Goal: Information Seeking & Learning: Check status

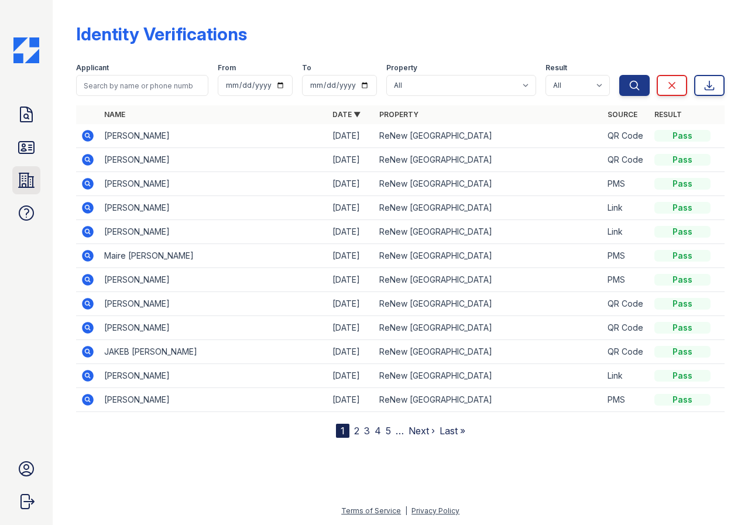
click at [27, 184] on icon at bounding box center [26, 180] width 19 height 19
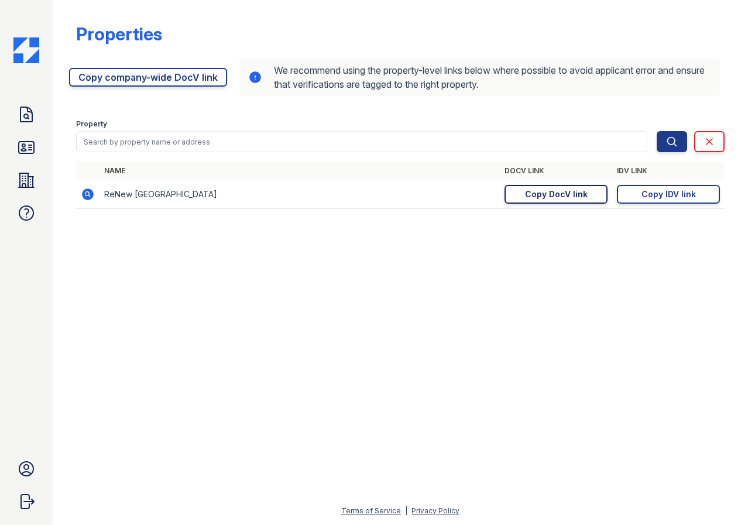
click at [557, 202] on link "Copy DocV link Copy link" at bounding box center [556, 194] width 103 height 19
click at [19, 145] on icon at bounding box center [26, 148] width 15 height 12
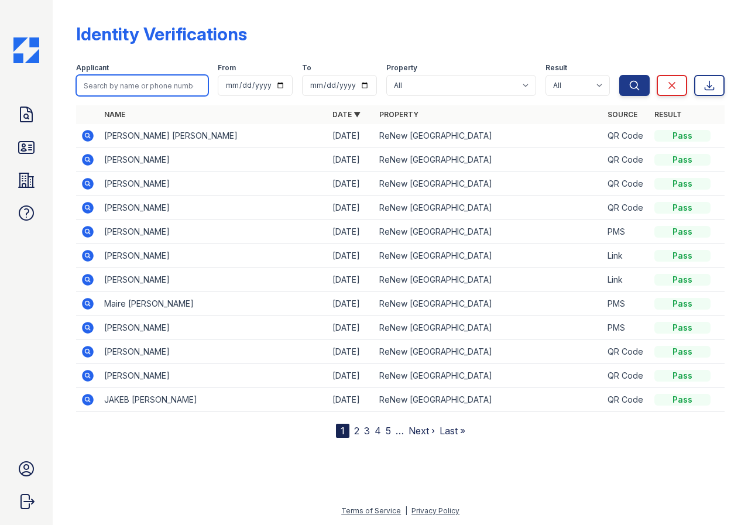
click at [166, 95] on input "search" at bounding box center [142, 85] width 132 height 21
type input "marquiste"
click at [619, 75] on button "Search" at bounding box center [634, 85] width 30 height 21
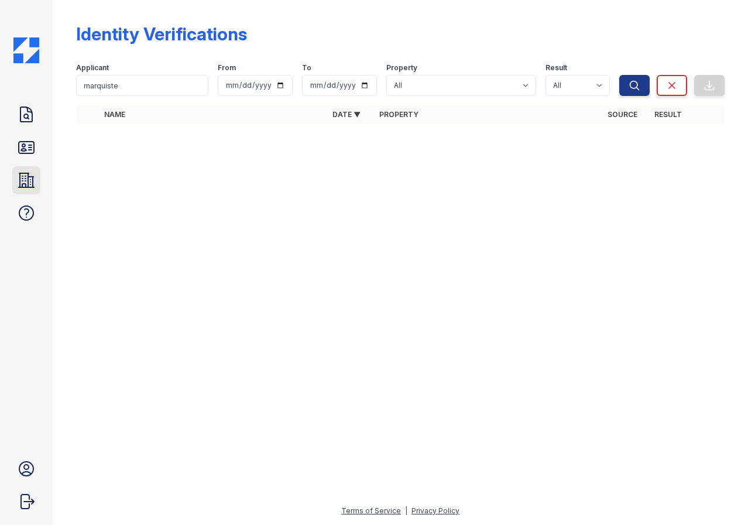
click at [20, 176] on icon at bounding box center [26, 180] width 15 height 14
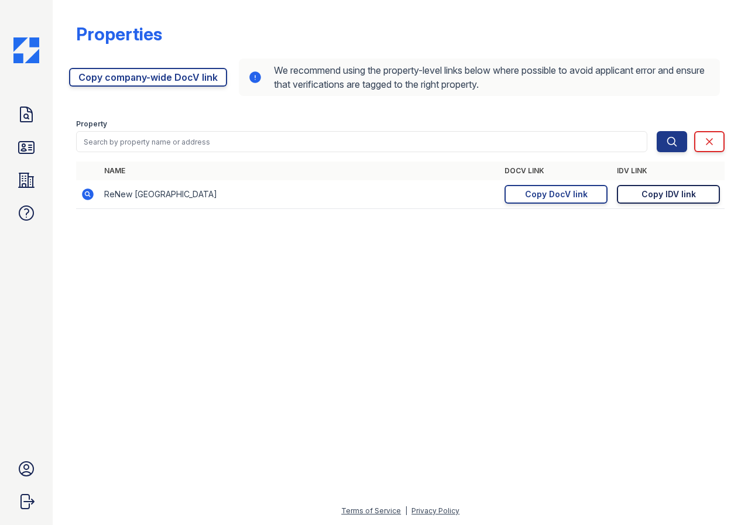
click at [656, 196] on div "Copy IDV link" at bounding box center [669, 194] width 54 height 12
click at [597, 190] on link "Copy DocV link Copy link" at bounding box center [556, 194] width 103 height 19
click at [29, 189] on icon at bounding box center [26, 180] width 19 height 19
click at [26, 144] on icon at bounding box center [26, 147] width 19 height 19
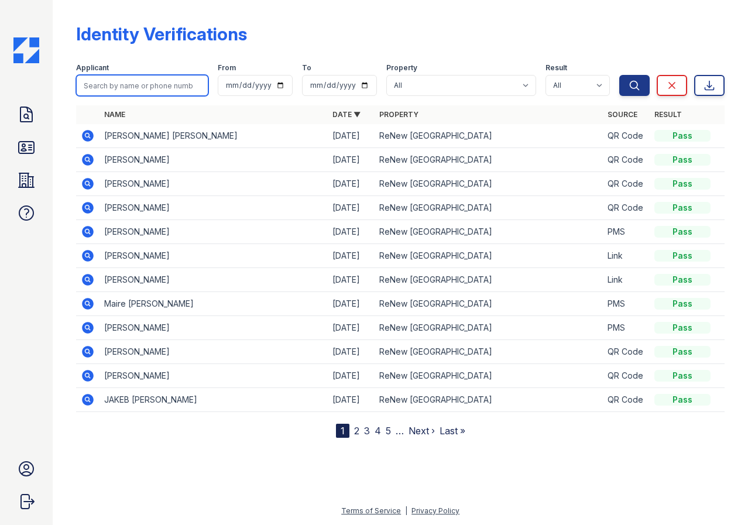
click at [138, 75] on input "search" at bounding box center [142, 85] width 132 height 21
type input "winfield"
click at [619, 75] on button "Search" at bounding box center [634, 85] width 30 height 21
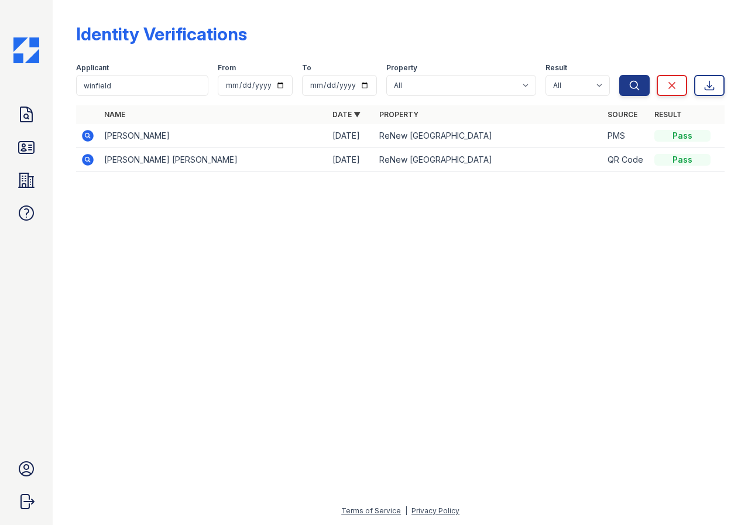
click at [87, 139] on icon at bounding box center [88, 136] width 12 height 12
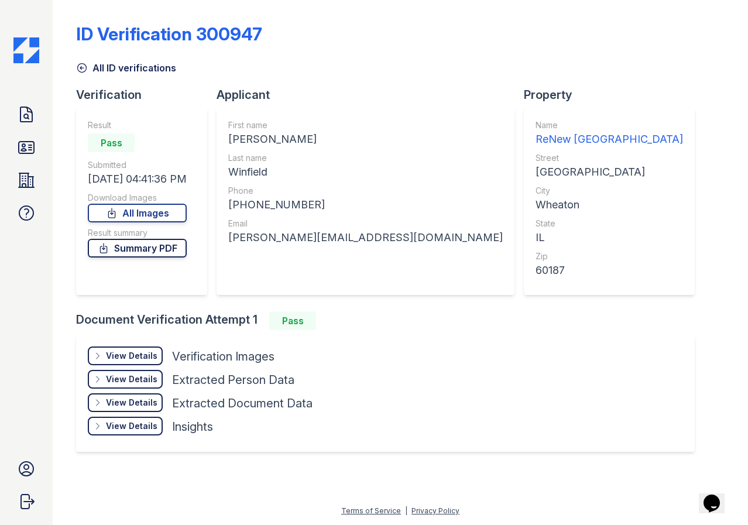
click at [132, 248] on link "Summary PDF" at bounding box center [137, 248] width 99 height 19
click at [140, 209] on link "All Images" at bounding box center [137, 213] width 99 height 19
click at [21, 149] on icon at bounding box center [26, 147] width 19 height 19
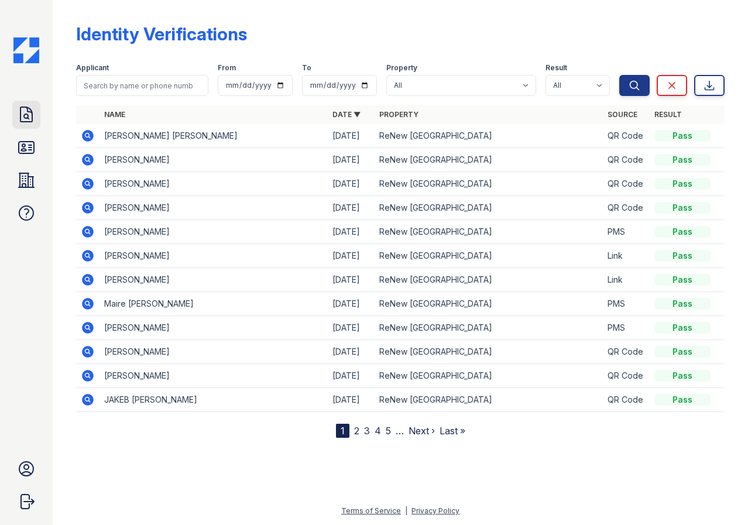
click at [26, 118] on icon at bounding box center [26, 114] width 12 height 15
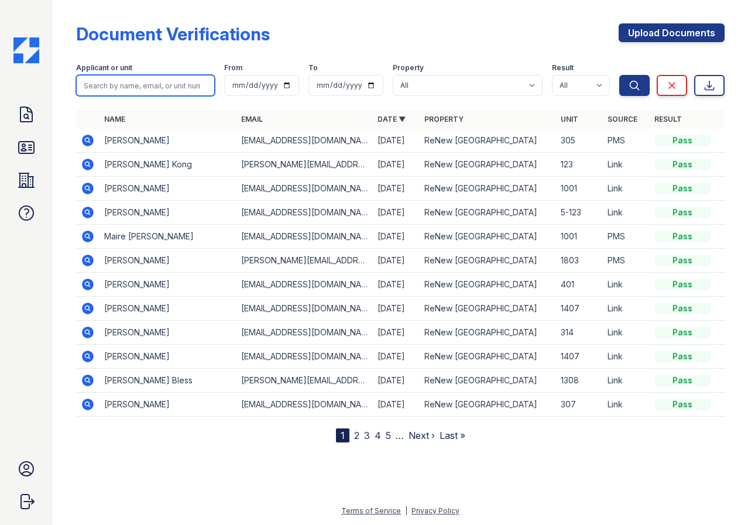
click at [145, 88] on input "search" at bounding box center [145, 85] width 139 height 21
type input "[PERSON_NAME]"
click at [619, 75] on button "Search" at bounding box center [634, 85] width 30 height 21
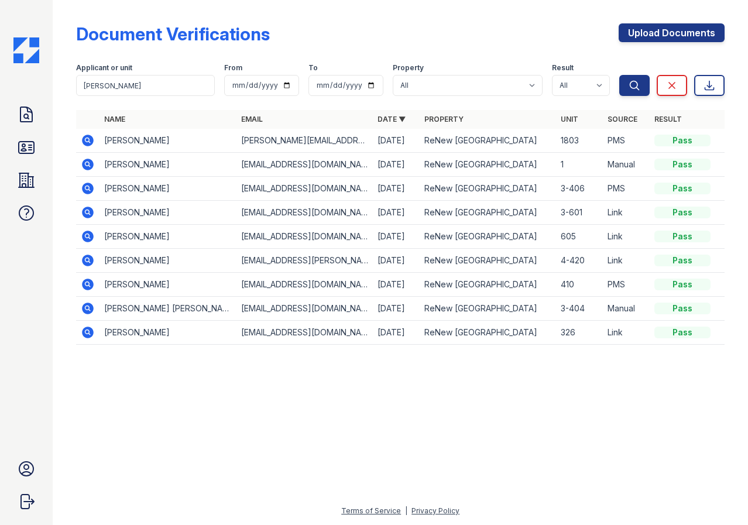
click at [90, 145] on icon at bounding box center [88, 141] width 12 height 12
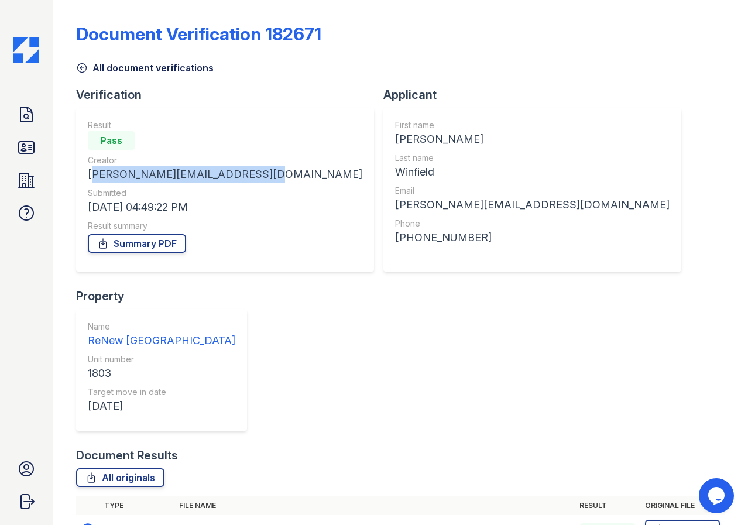
drag, startPoint x: 238, startPoint y: 175, endPoint x: 87, endPoint y: 179, distance: 150.5
click at [87, 179] on div "Result Pass Creator elizabeth.winfield1@gmail.com Submitted 08/25/25 04:49:22 P…" at bounding box center [225, 190] width 298 height 164
drag, startPoint x: 87, startPoint y: 179, endPoint x: 97, endPoint y: 177, distance: 9.4
copy div "[PERSON_NAME][EMAIL_ADDRESS][DOMAIN_NAME]"
click at [20, 115] on icon at bounding box center [26, 114] width 19 height 19
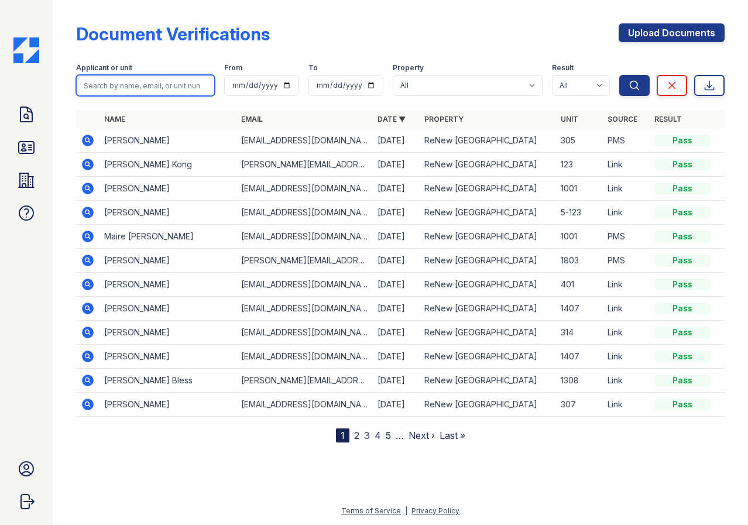
click at [174, 89] on input "search" at bounding box center [145, 85] width 139 height 21
type input "[PERSON_NAME]"
click at [619, 75] on button "Search" at bounding box center [634, 85] width 30 height 21
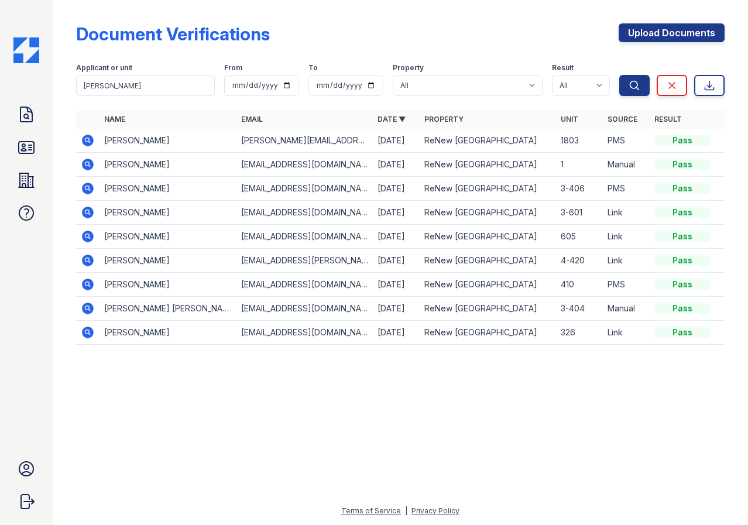
click at [161, 423] on div at bounding box center [400, 439] width 658 height 129
click at [86, 142] on icon at bounding box center [88, 140] width 14 height 14
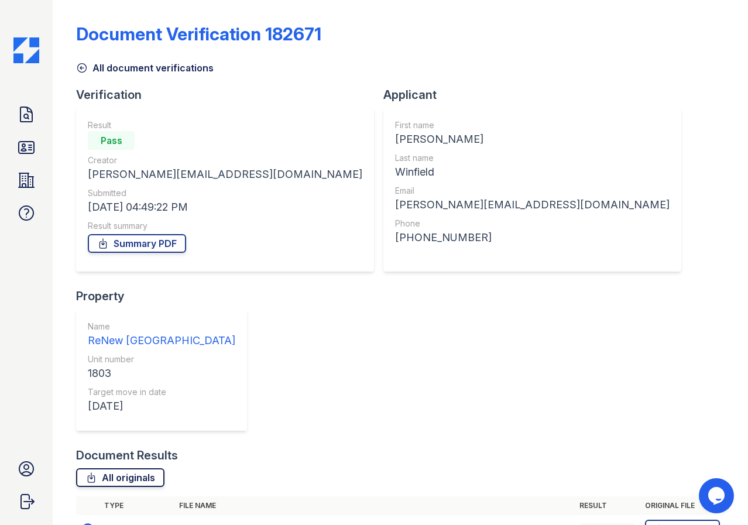
click at [123, 468] on link "All originals" at bounding box center [120, 477] width 88 height 19
click at [136, 241] on link "Summary PDF" at bounding box center [137, 243] width 98 height 19
click at [32, 177] on icon at bounding box center [26, 180] width 15 height 14
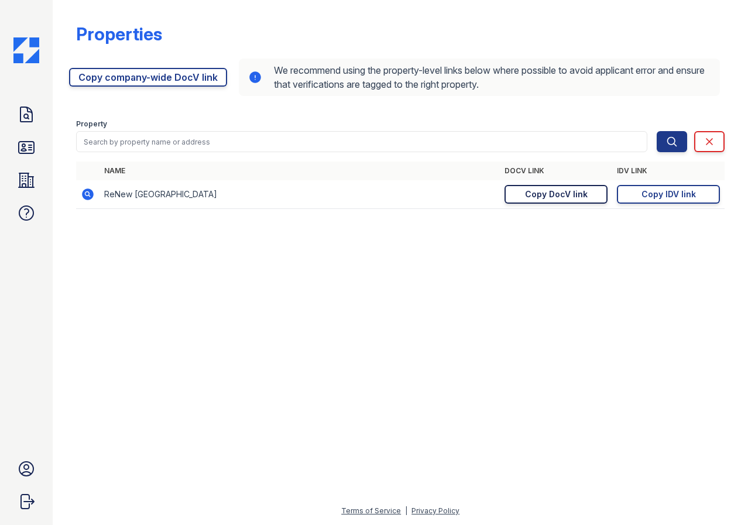
click at [573, 191] on div "Copy DocV link" at bounding box center [556, 194] width 63 height 12
